Goal: Find specific page/section: Find specific page/section

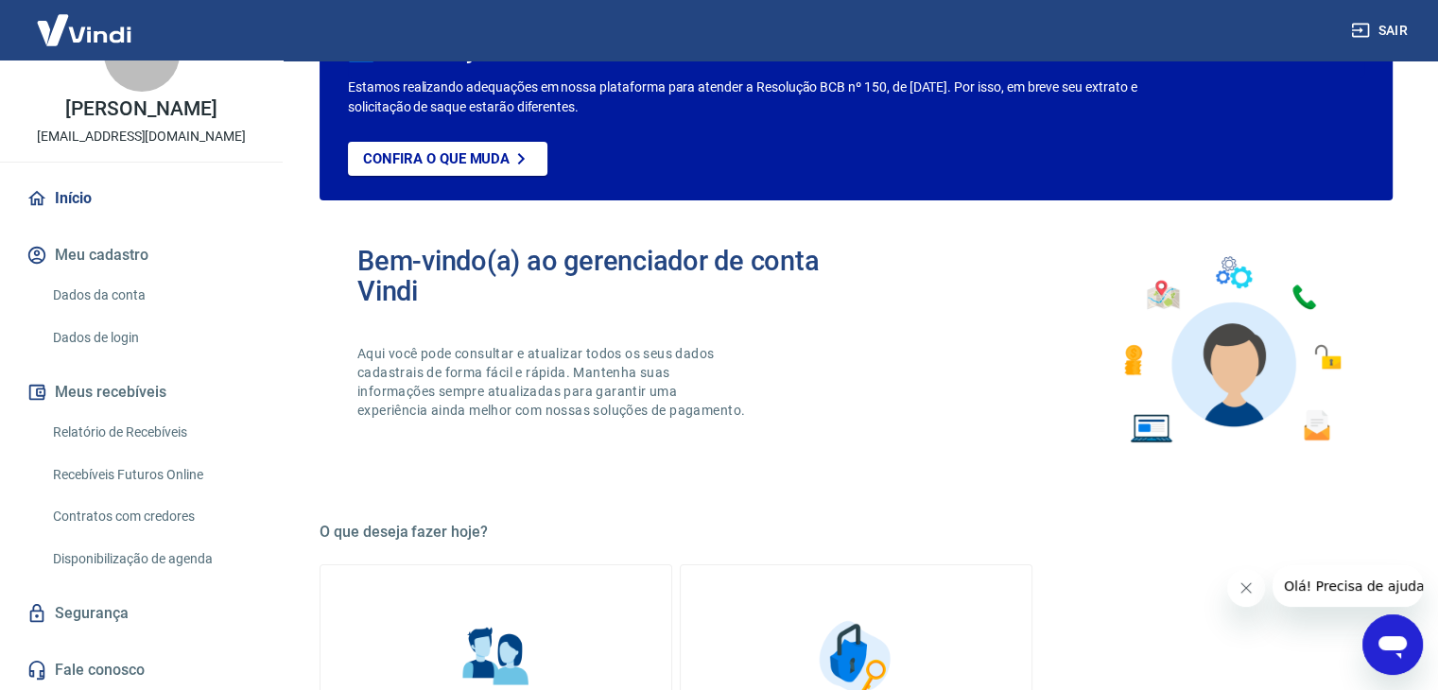
scroll to position [61, 0]
click at [171, 425] on link "Relatório de Recebíveis" at bounding box center [152, 431] width 215 height 39
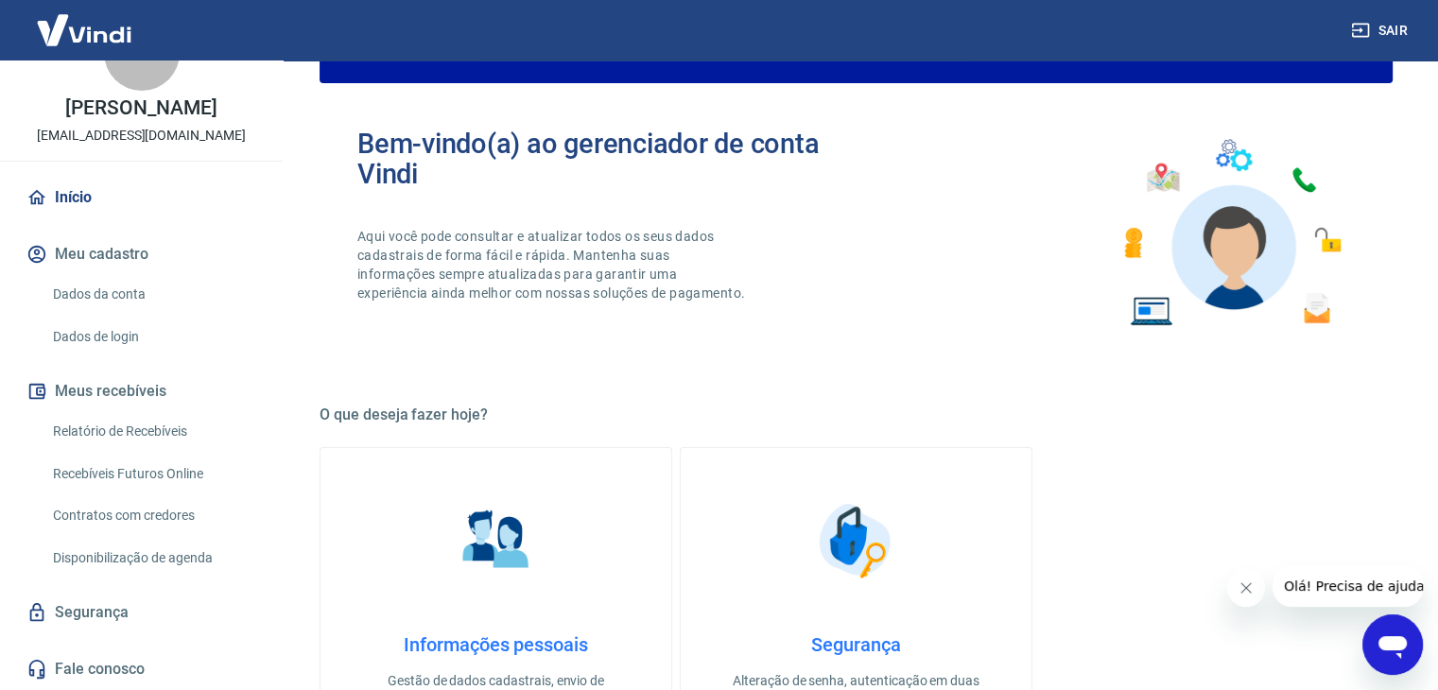
scroll to position [284, 0]
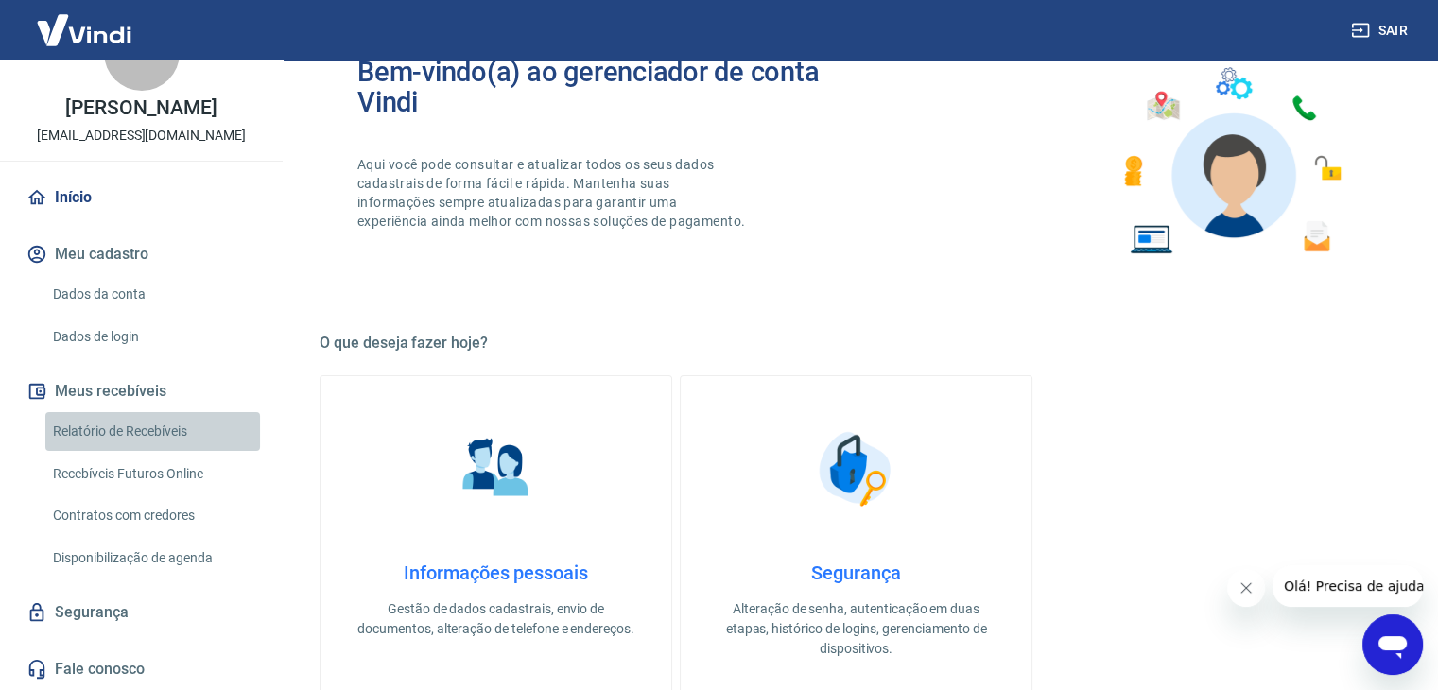
click at [154, 444] on link "Relatório de Recebíveis" at bounding box center [152, 431] width 215 height 39
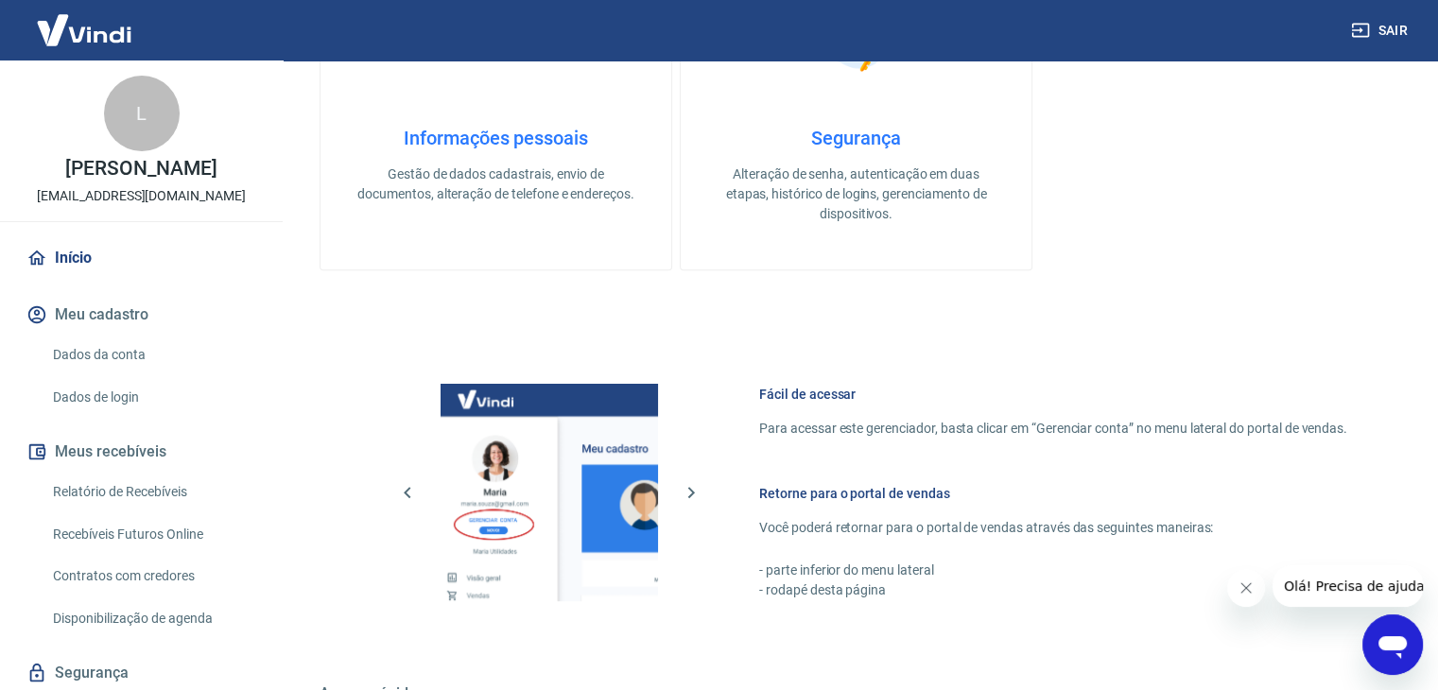
scroll to position [998, 0]
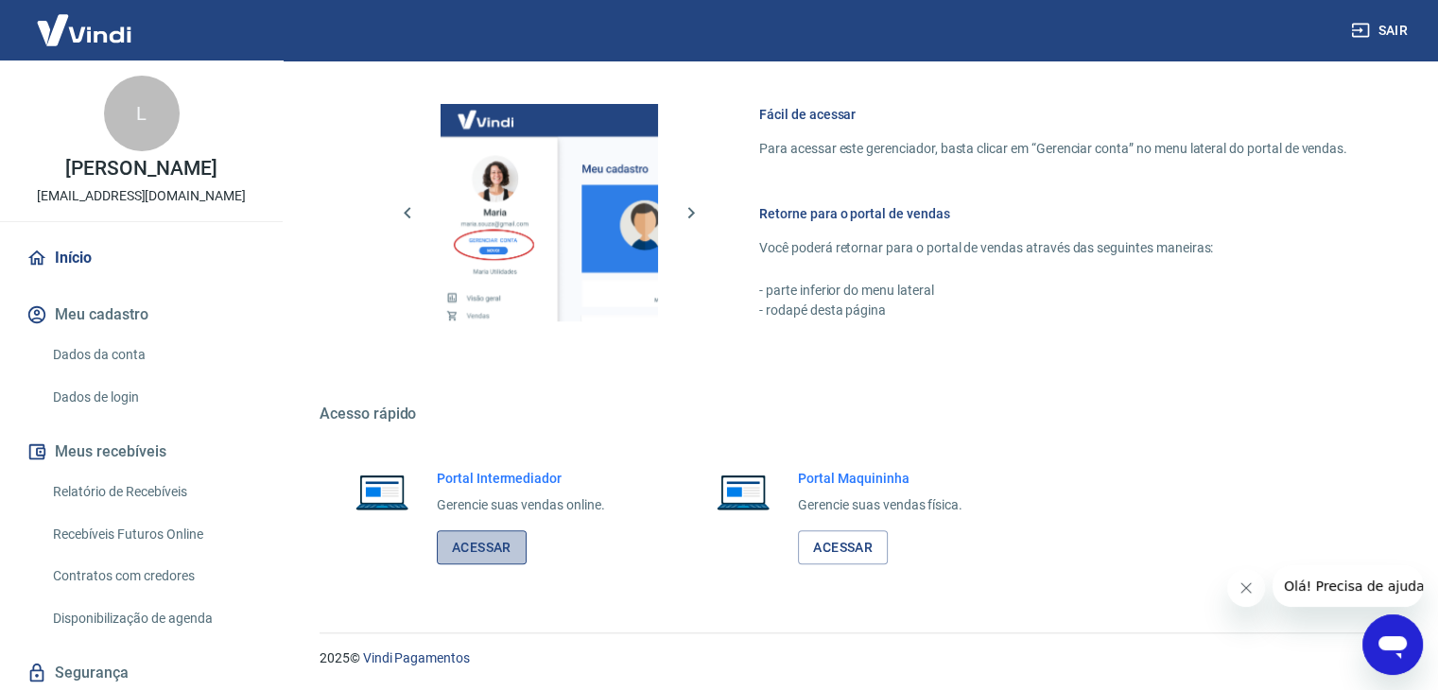
click at [469, 558] on link "Acessar" at bounding box center [482, 547] width 90 height 35
